Goal: Check status

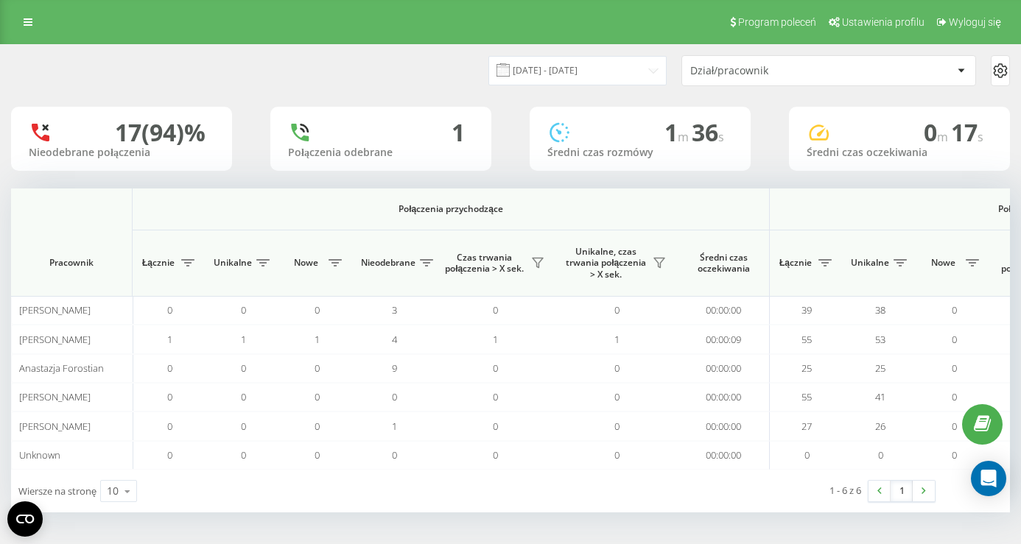
scroll to position [0, 1056]
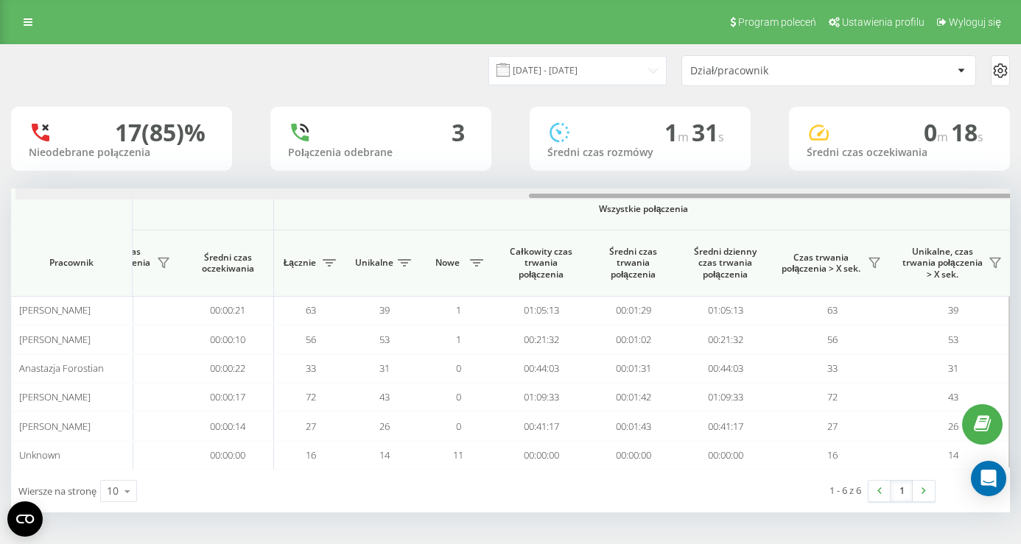
scroll to position [0, 1056]
drag, startPoint x: 299, startPoint y: 194, endPoint x: 925, endPoint y: 225, distance: 626.9
click at [925, 225] on div "Połączenia przychodzące Połączenia wychodzące Wszystkie połączenia Pracownik Łą…" at bounding box center [510, 329] width 999 height 281
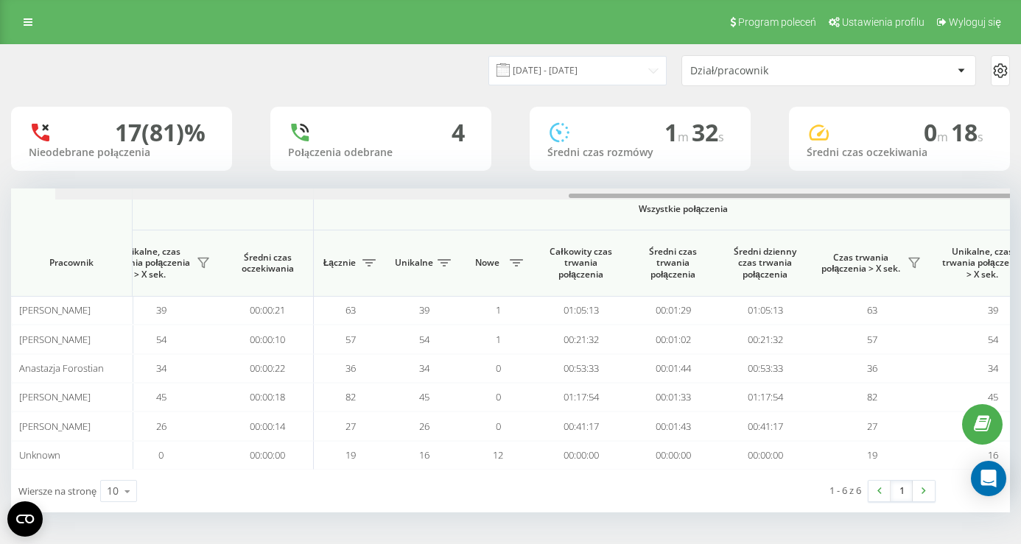
scroll to position [0, 1056]
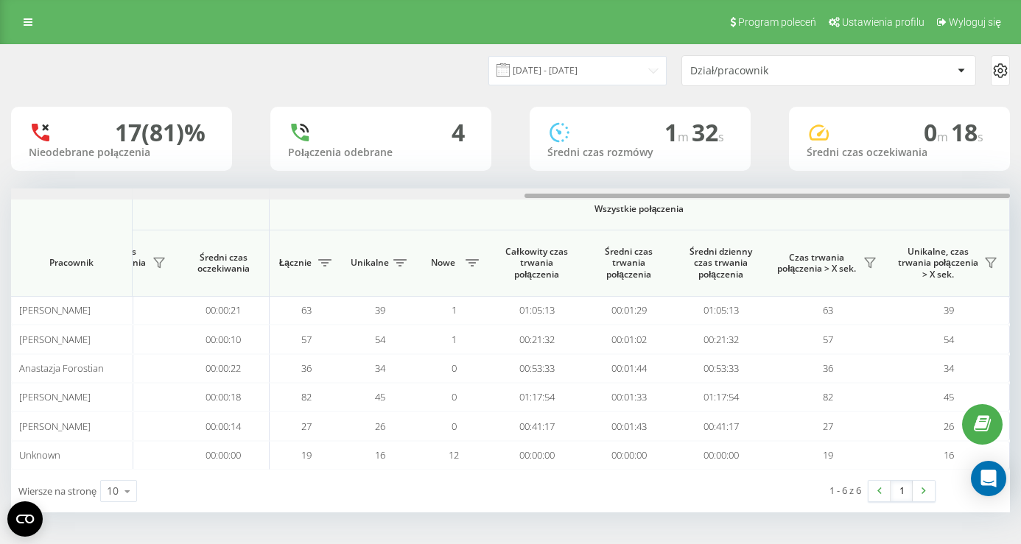
drag, startPoint x: 497, startPoint y: 197, endPoint x: 1016, endPoint y: 186, distance: 518.7
click at [1016, 186] on div "[DATE] - [DATE] Dział/pracownik 17 (81)% Nieodebrane połączenia 4 Połączenia od…" at bounding box center [510, 293] width 1021 height 498
